Goal: Information Seeking & Learning: Check status

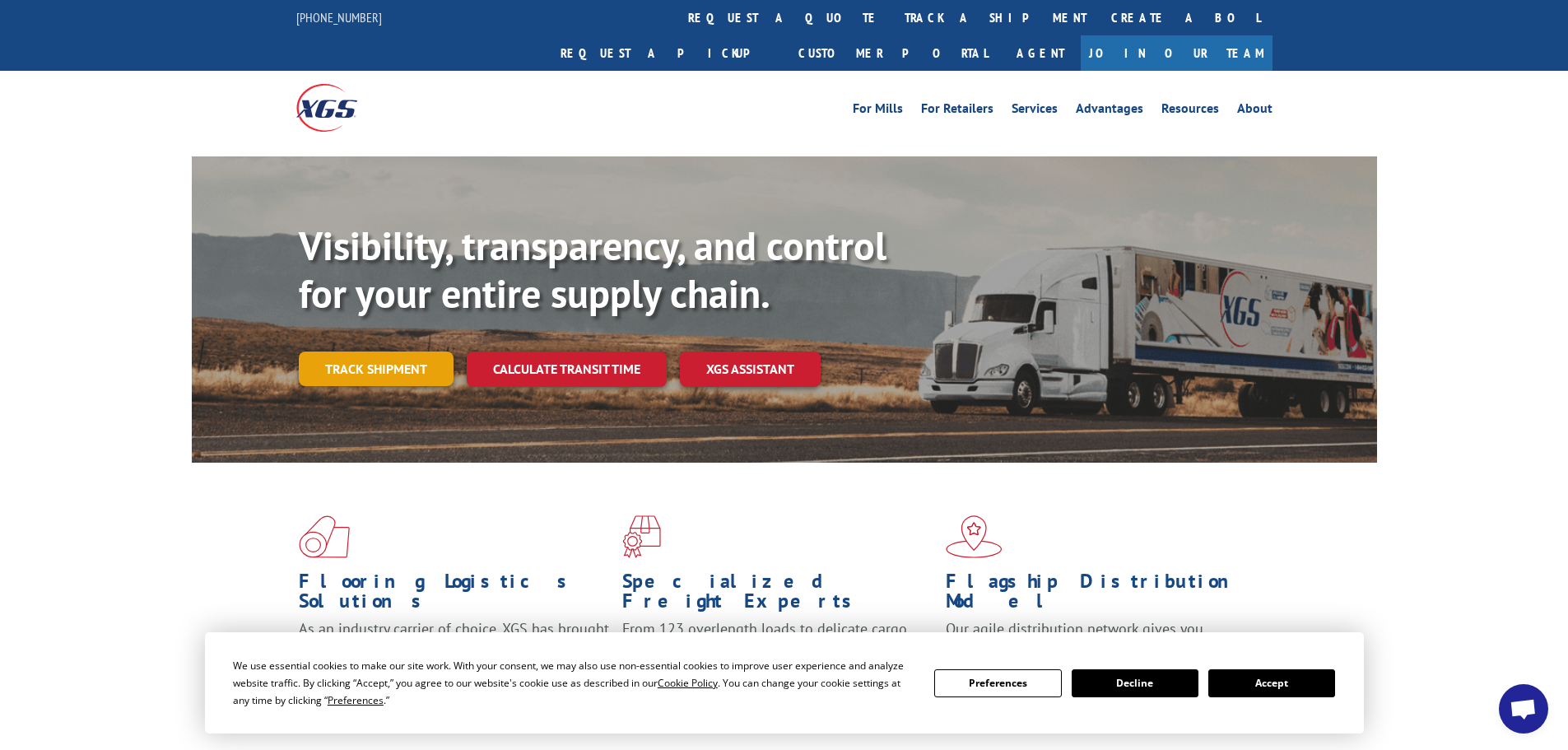
click at [344, 351] on link "Track shipment" at bounding box center [376, 368] width 154 height 35
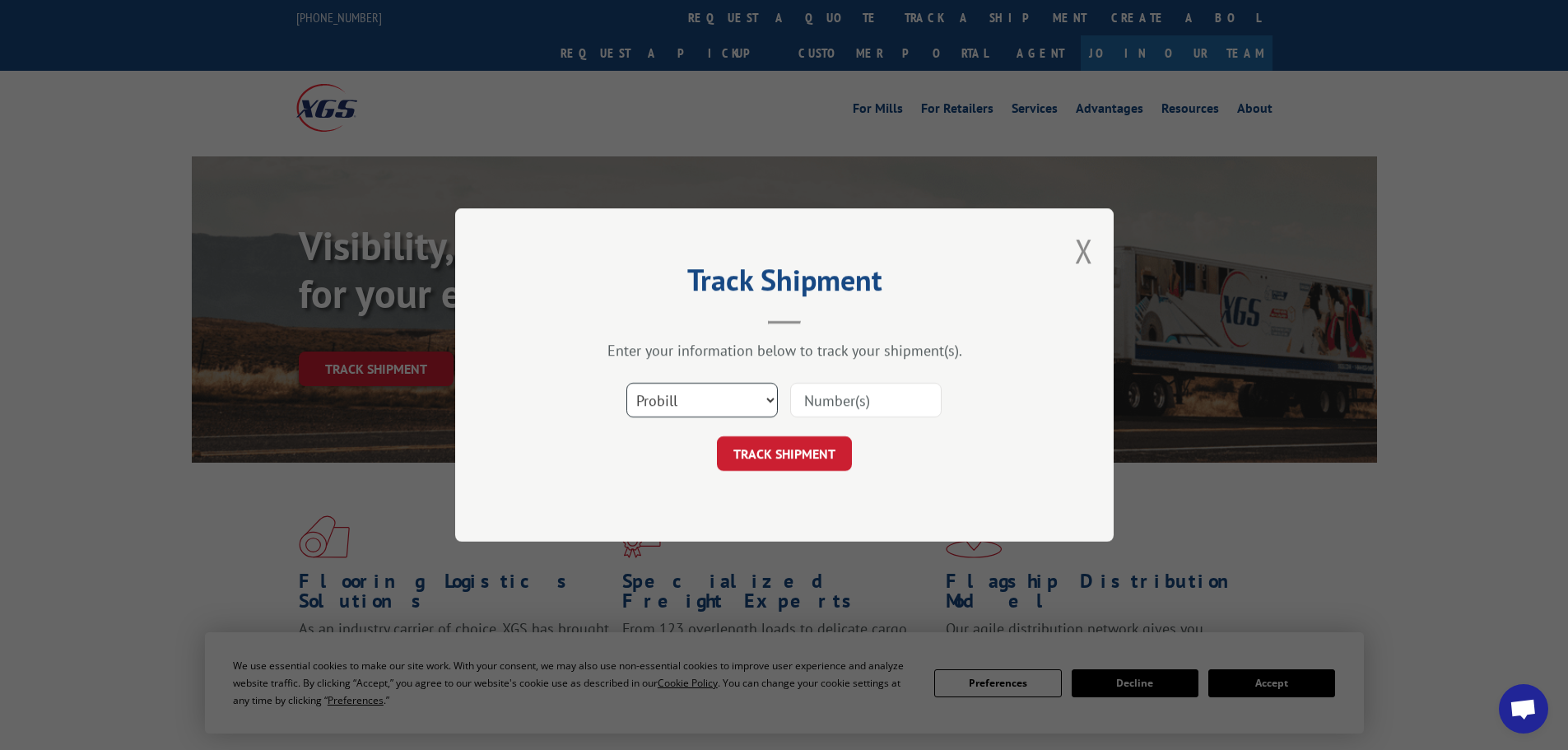
click at [756, 400] on select "Select category... Probill BOL PO" at bounding box center [702, 400] width 152 height 35
select select "bol"
click at [627, 383] on select "Select category... Probill BOL PO" at bounding box center [702, 400] width 152 height 35
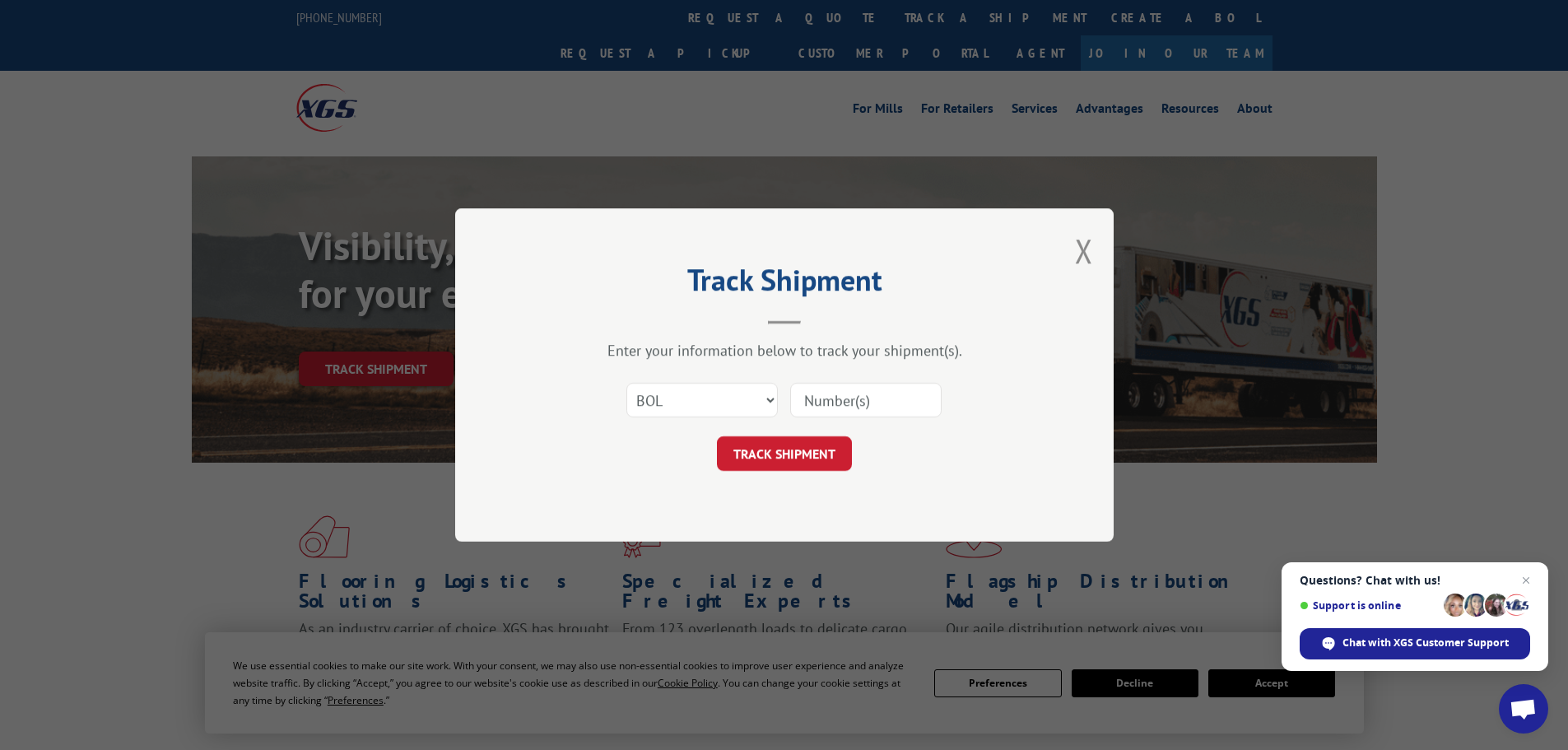
paste input "6025810"
type input "6025810"
click at [768, 451] on button "TRACK SHIPMENT" at bounding box center [784, 453] width 135 height 35
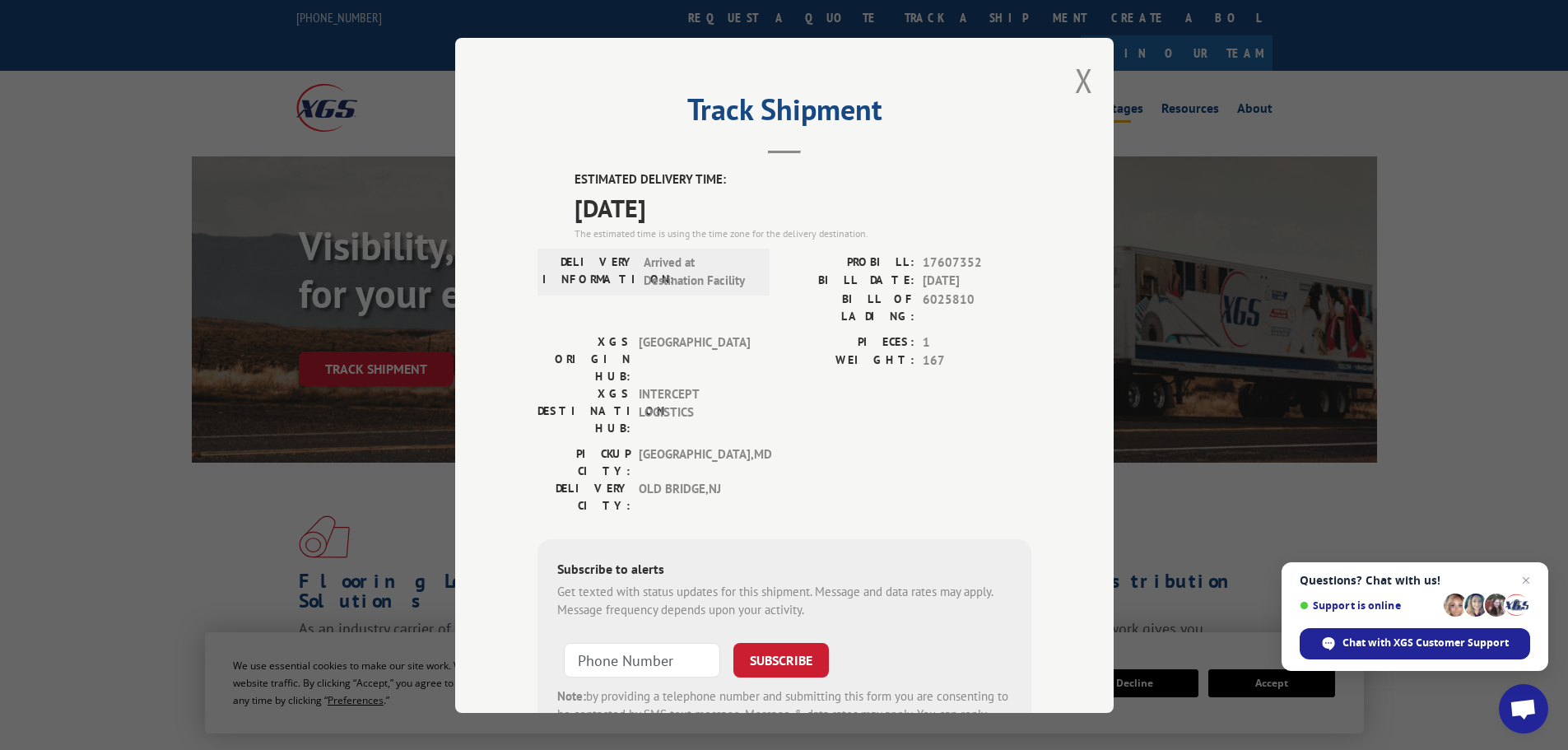
click at [1084, 80] on button "Close modal" at bounding box center [1084, 80] width 18 height 43
